Goal: Communication & Community: Share content

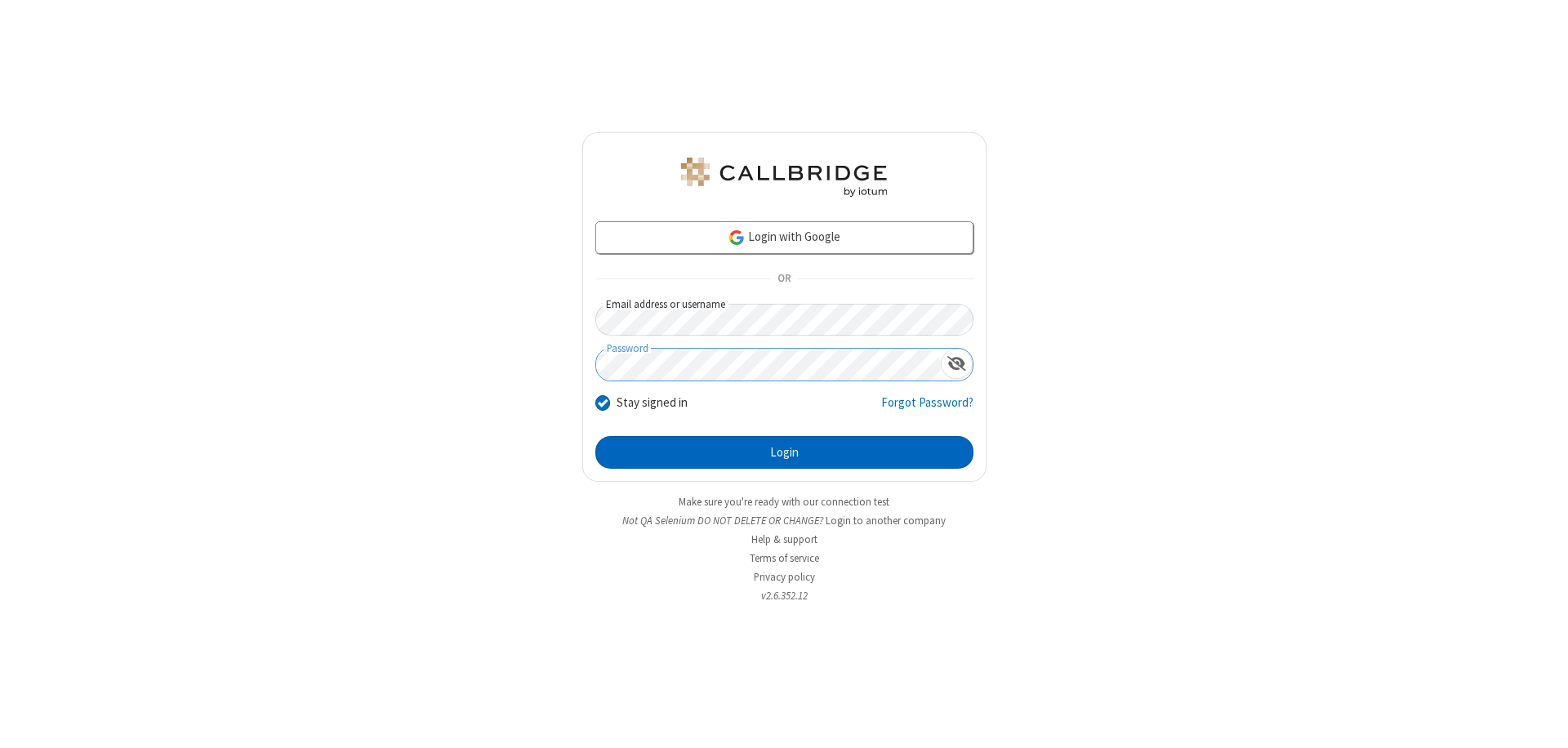
click at [784, 453] on button "Login" at bounding box center [784, 452] width 378 height 33
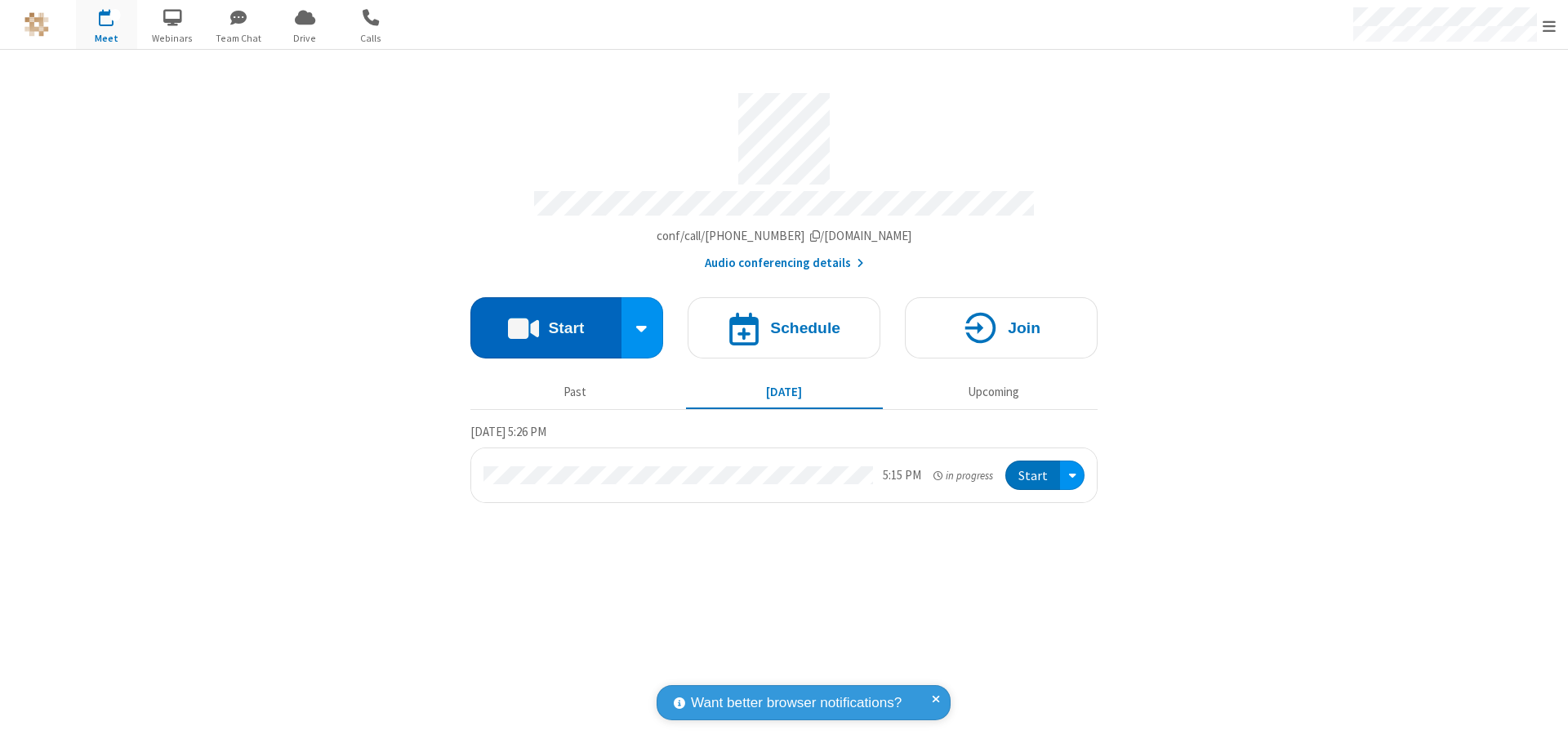
click at [545, 320] on button "Start" at bounding box center [546, 328] width 151 height 61
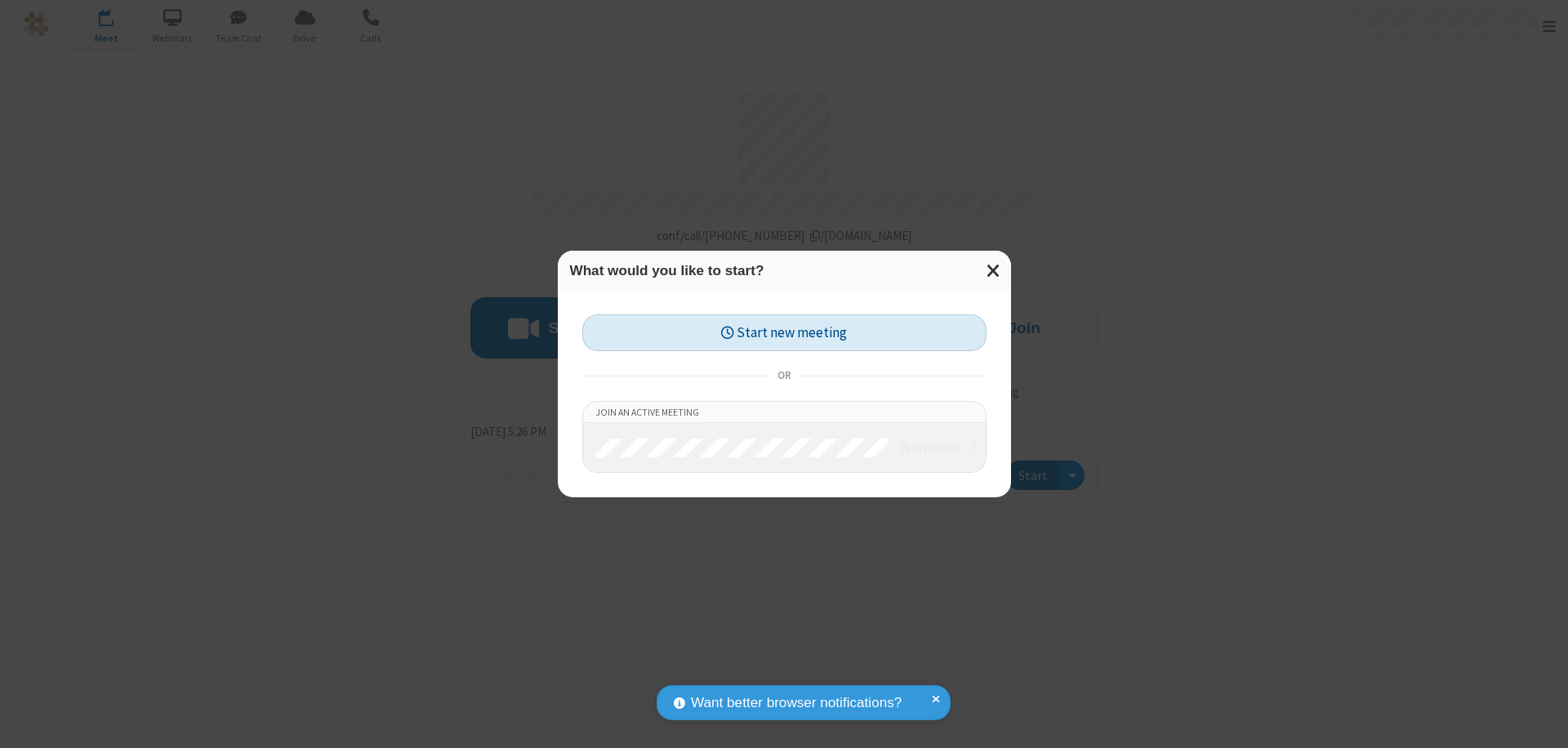
click at [784, 333] on button "Start new meeting" at bounding box center [784, 332] width 404 height 36
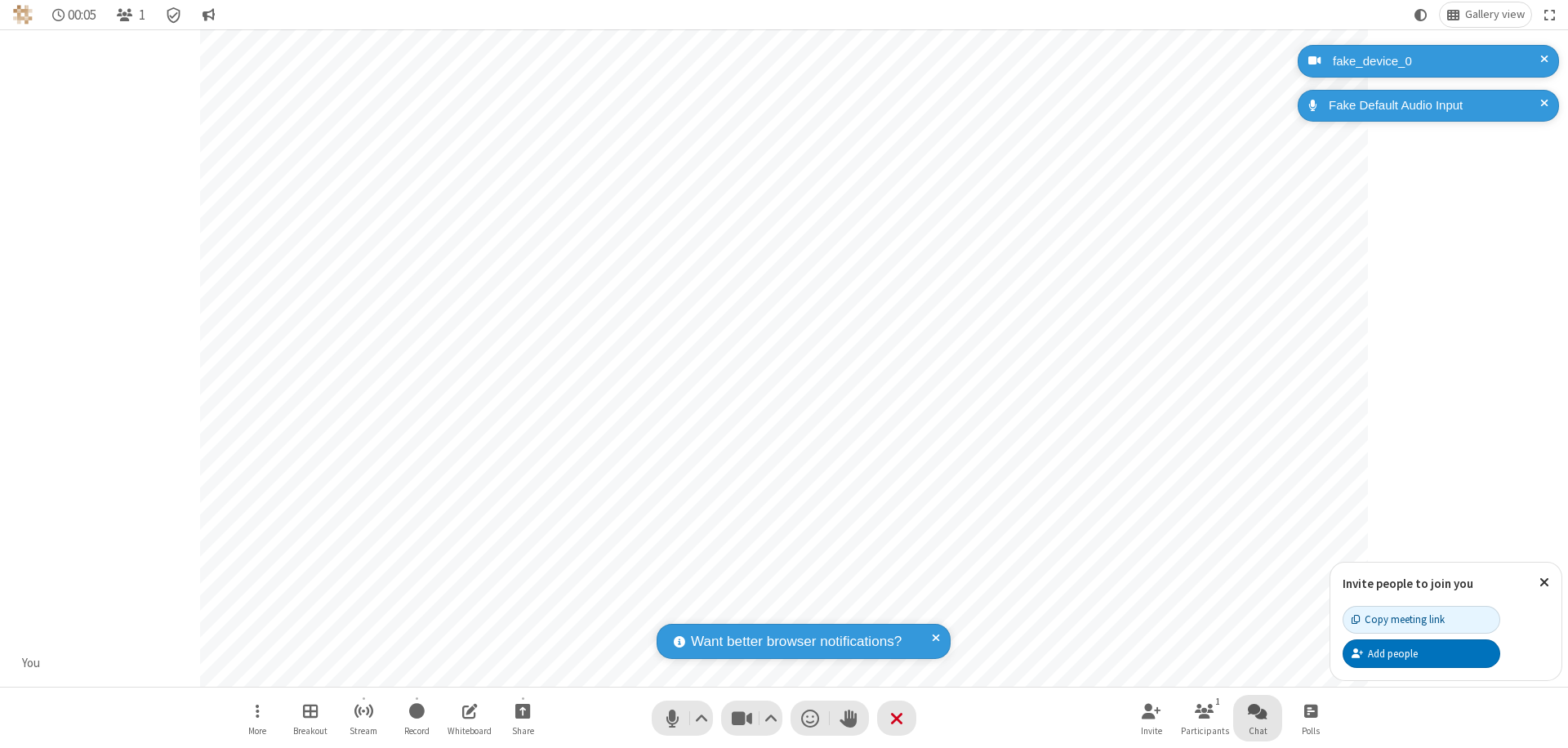
click at [1258, 711] on span "Open chat" at bounding box center [1257, 711] width 20 height 20
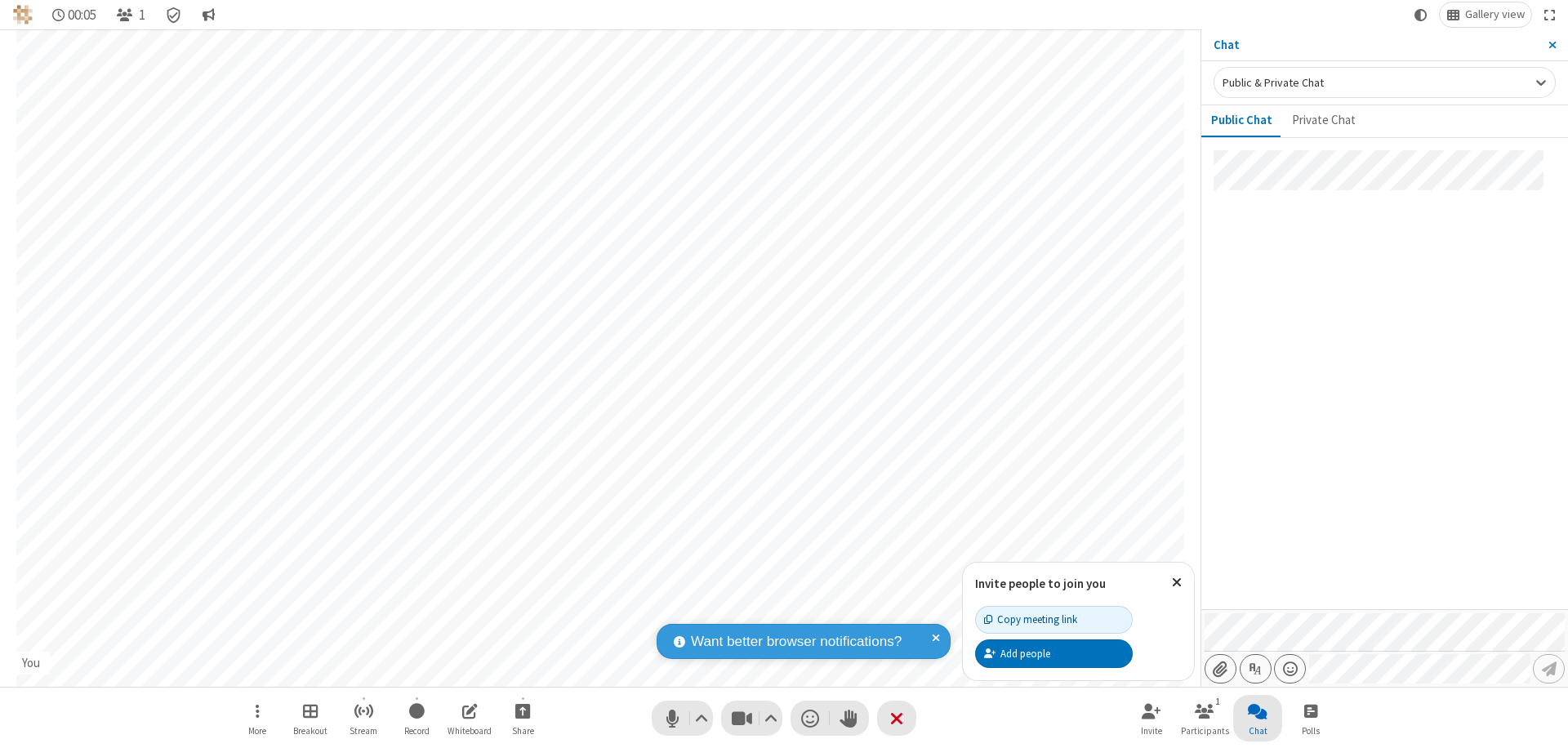
type input "C:\fakepath\doc_test.docx"
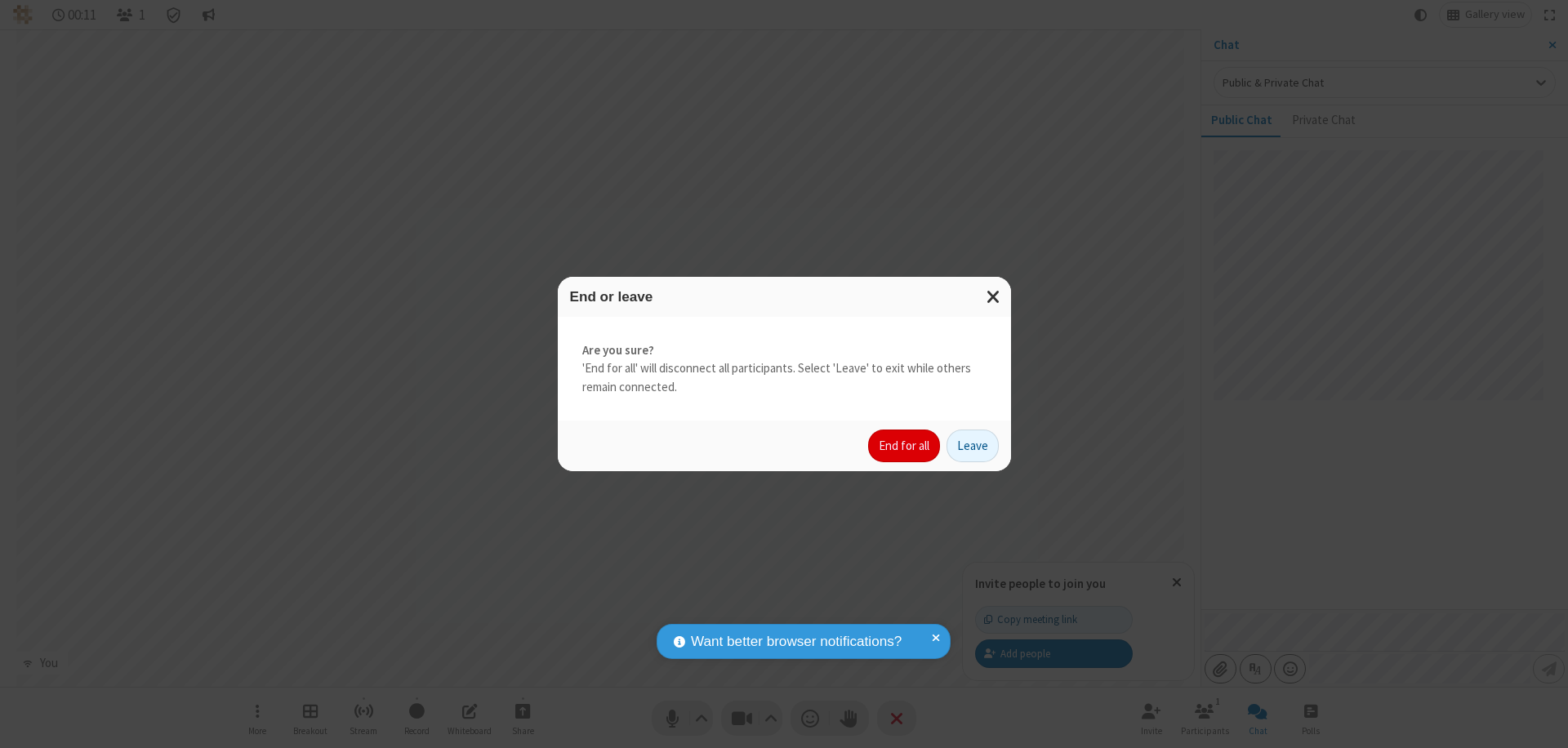
click at [905, 446] on button "End for all" at bounding box center [904, 445] width 72 height 33
